Goal: Task Accomplishment & Management: Complete application form

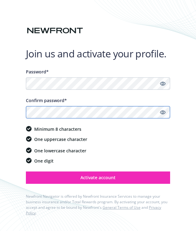
click at [26, 171] on button "Activate account" at bounding box center [98, 177] width 144 height 12
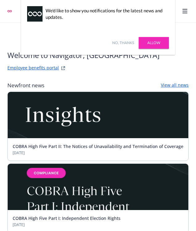
click at [117, 85] on div "Newfront news View all news" at bounding box center [97, 85] width 181 height 7
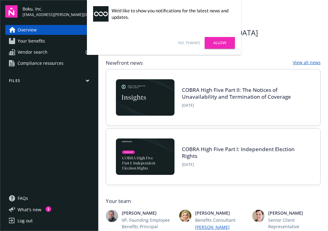
click at [46, 42] on link "Your benefits" at bounding box center [49, 41] width 88 height 10
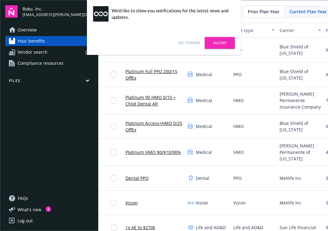
click at [196, 44] on link "Allow" at bounding box center [220, 43] width 30 height 12
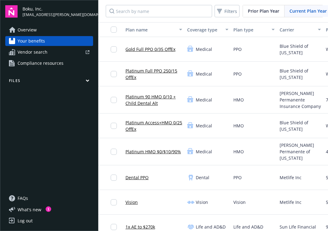
click at [52, 51] on div at bounding box center [69, 52] width 39 height 4
